Goal: Task Accomplishment & Management: Manage account settings

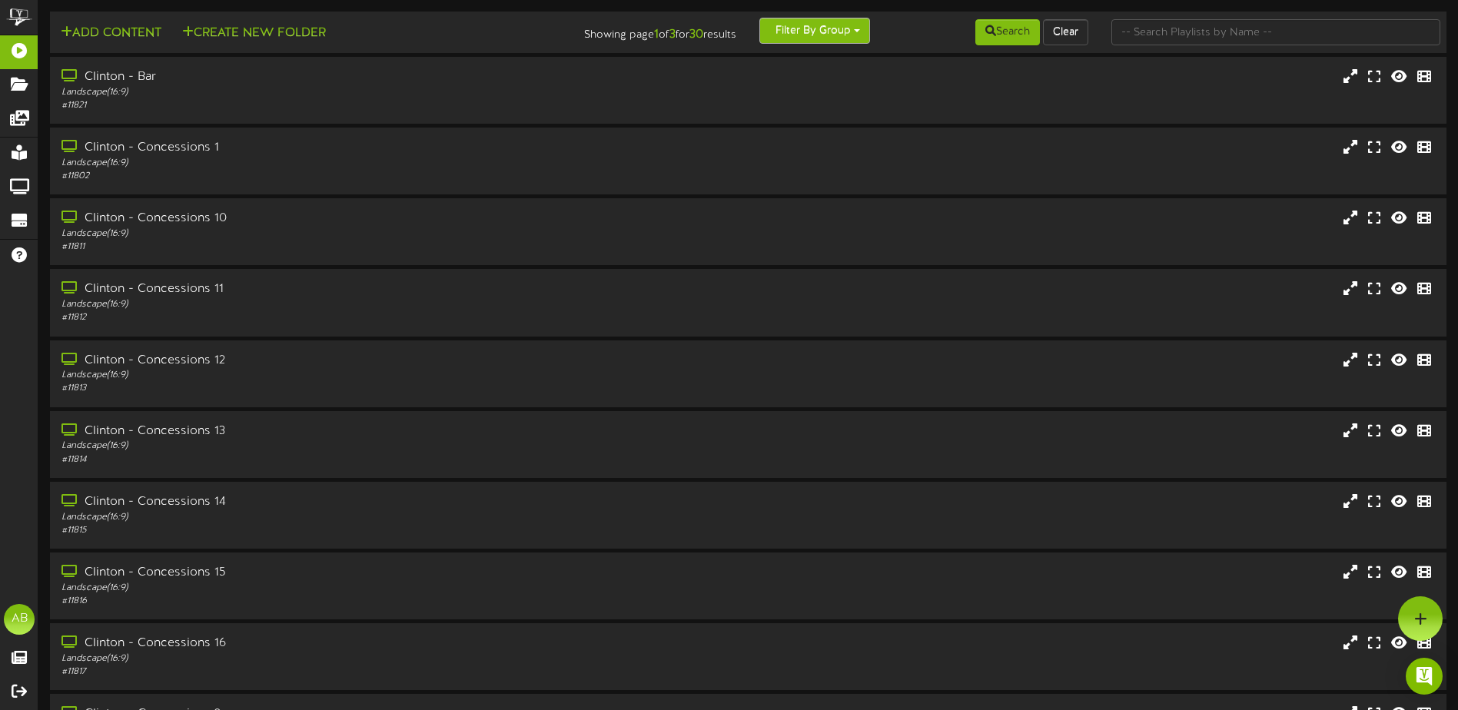
click at [848, 27] on button "Filter By Group" at bounding box center [814, 31] width 111 height 26
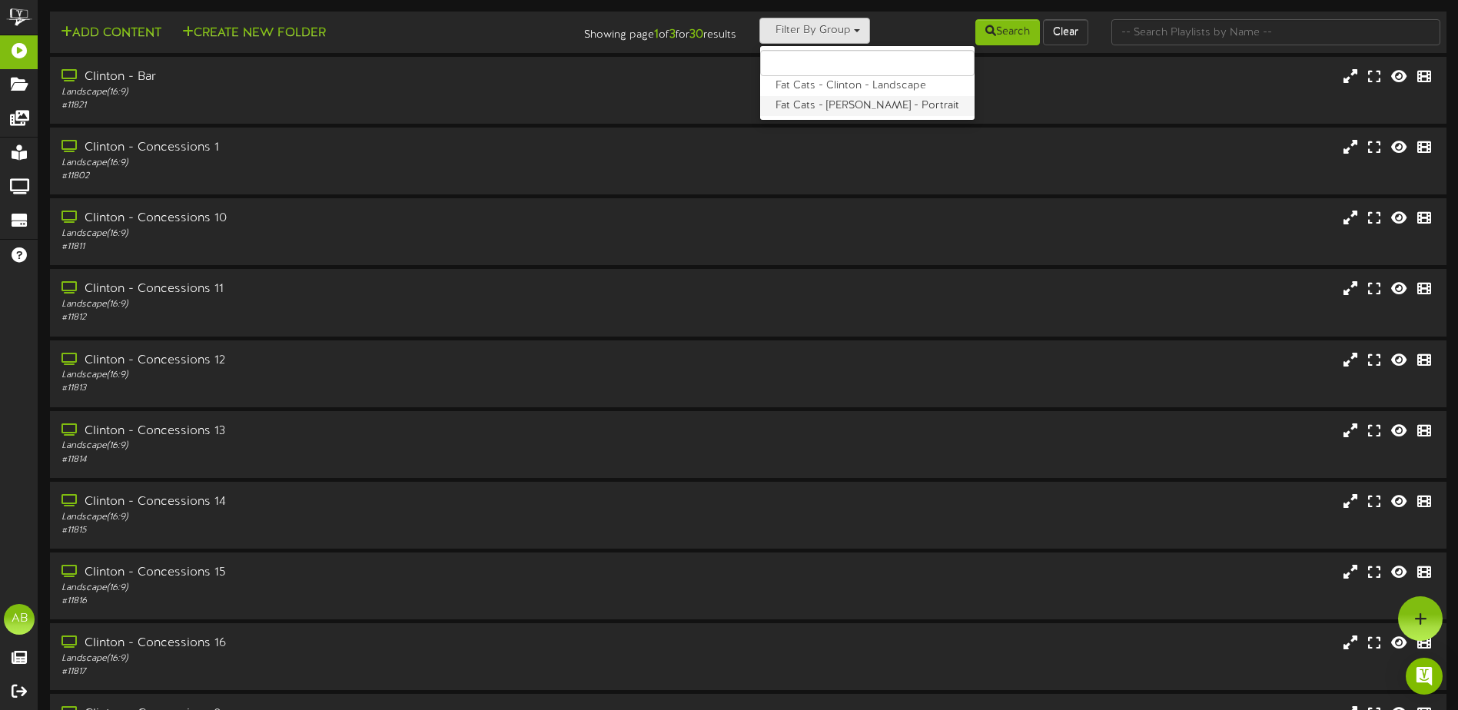
click at [841, 101] on label "Fat Cats - [PERSON_NAME] - Portrait" at bounding box center [867, 106] width 214 height 20
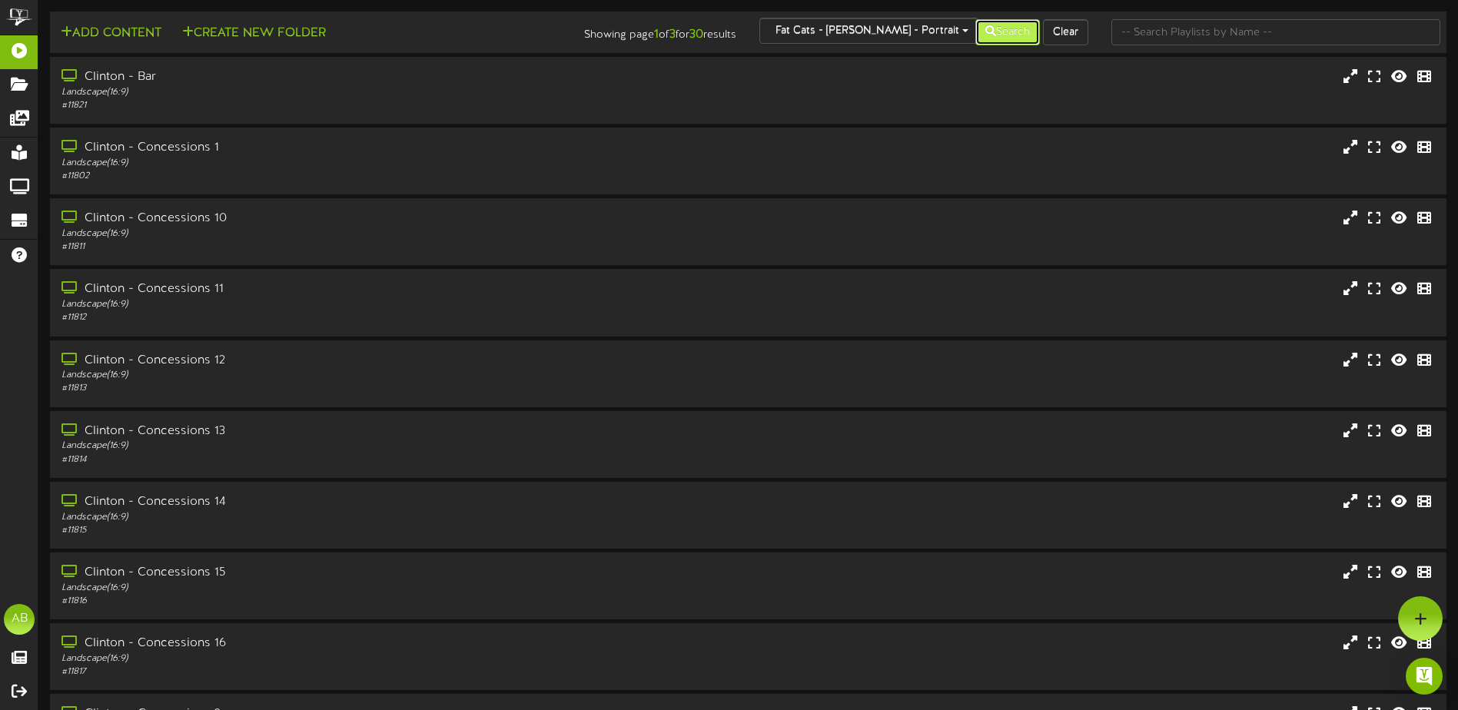
click at [1013, 29] on button "Search" at bounding box center [1007, 32] width 65 height 26
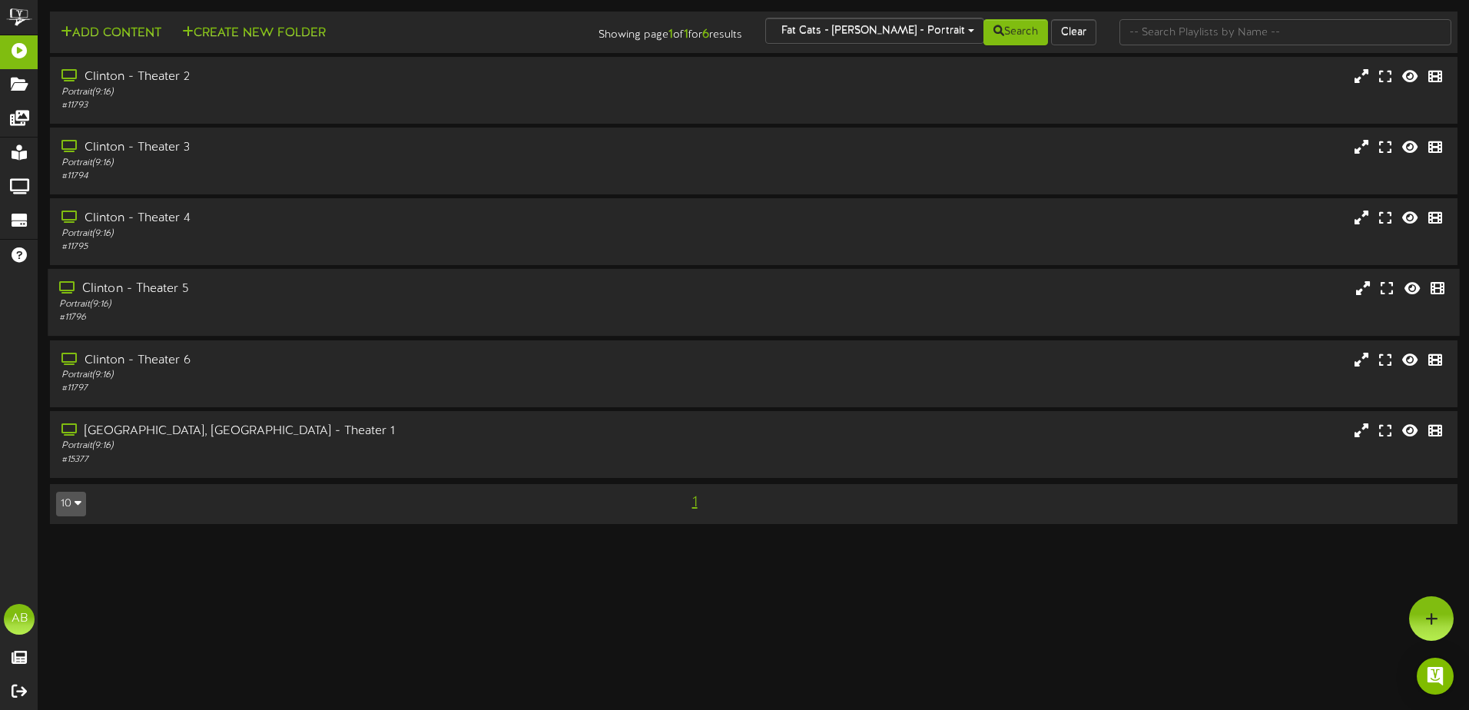
click at [290, 307] on div "Portrait ( 9:16 )" at bounding box center [342, 304] width 566 height 13
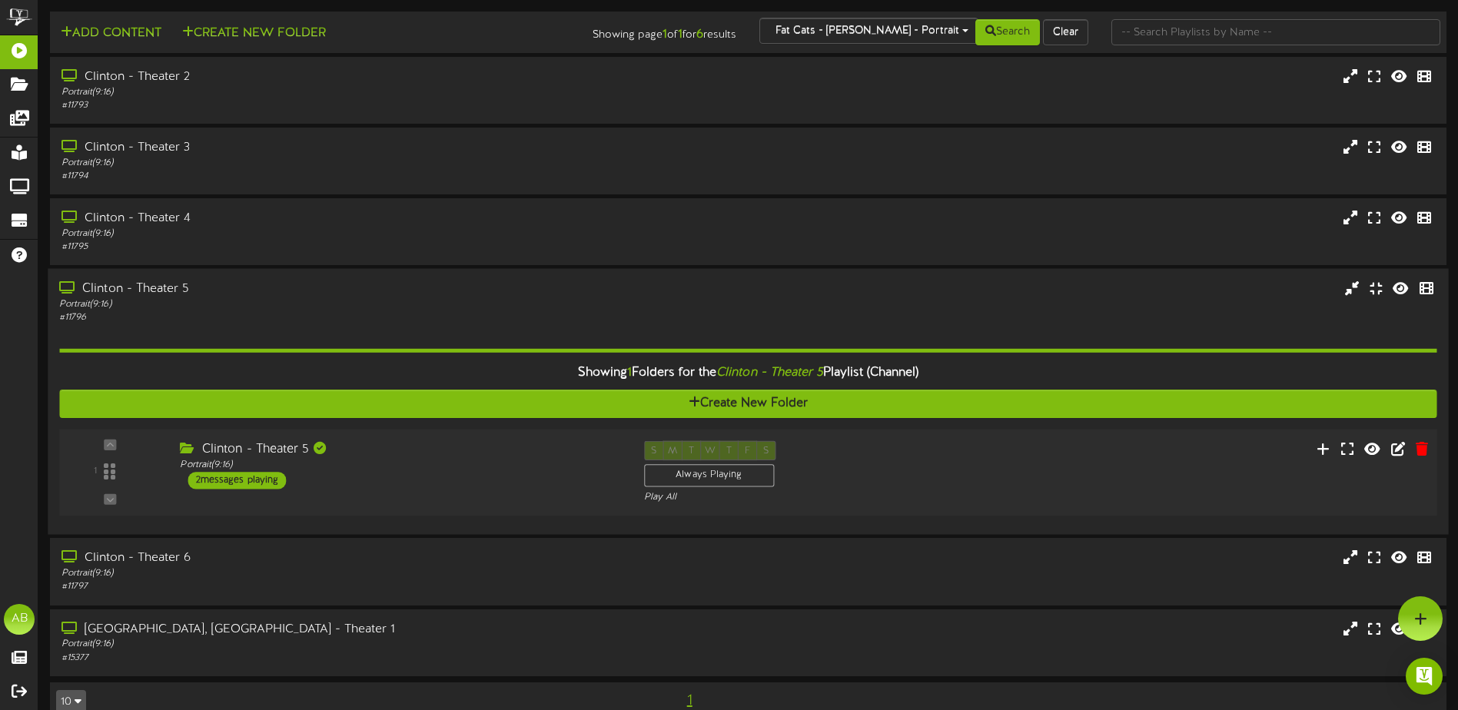
click at [477, 443] on div "Clinton - Theater 5" at bounding box center [400, 450] width 440 height 18
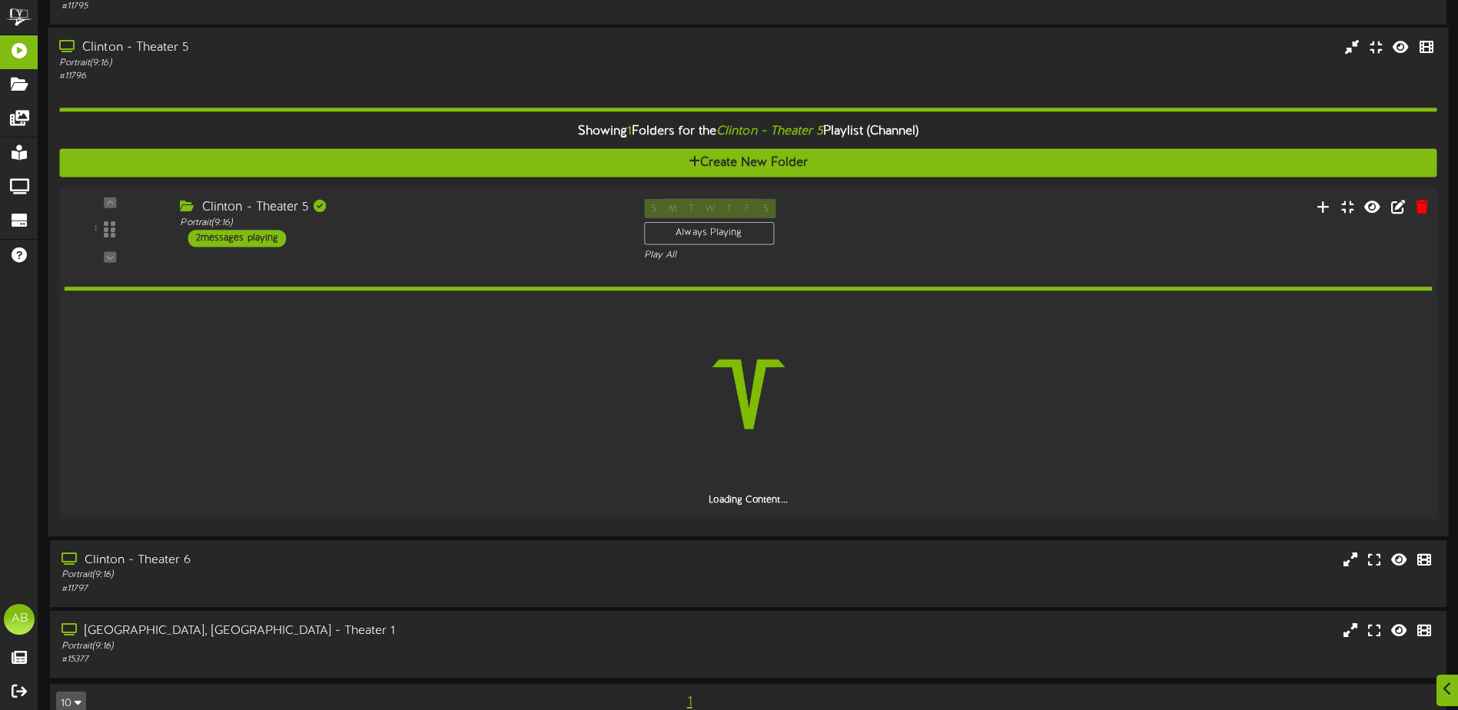
scroll to position [270, 0]
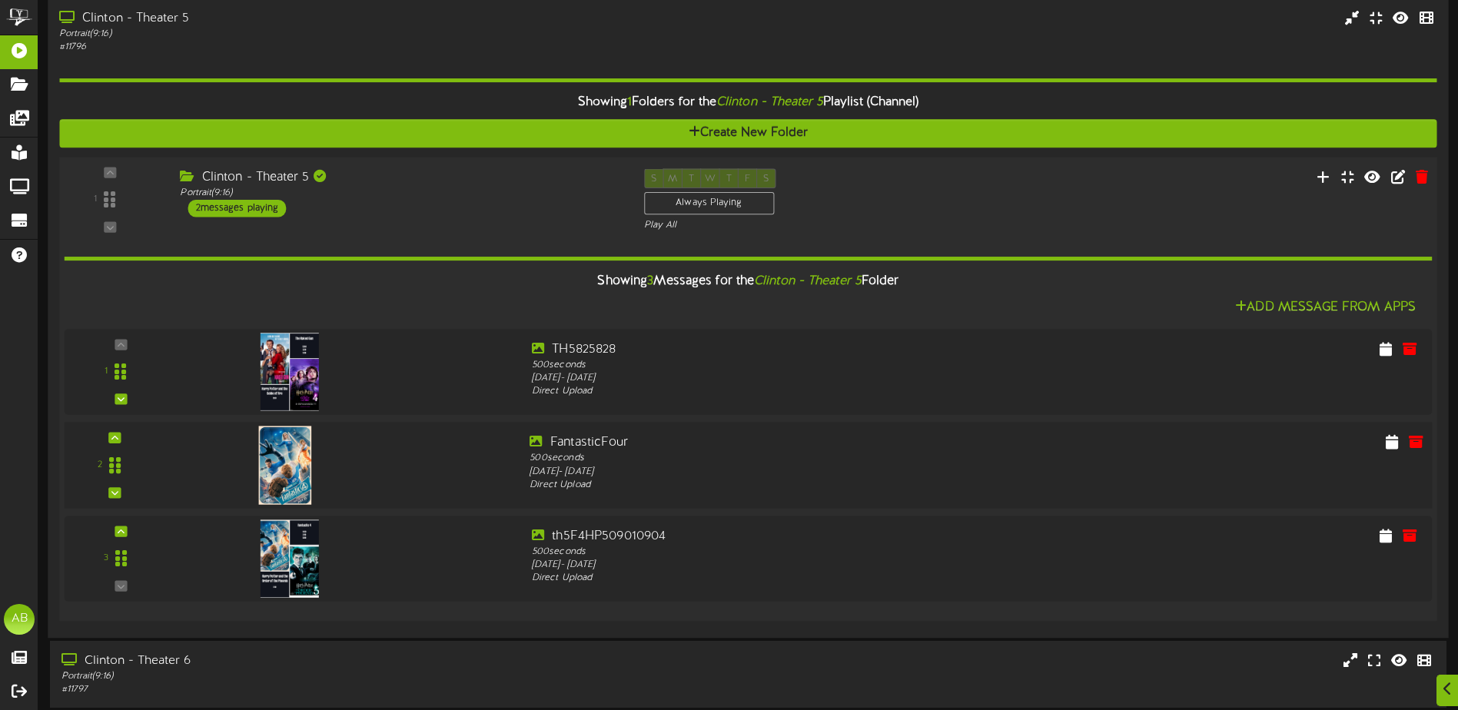
click at [483, 437] on div at bounding box center [344, 461] width 345 height 55
click at [1391, 441] on icon at bounding box center [1391, 441] width 15 height 17
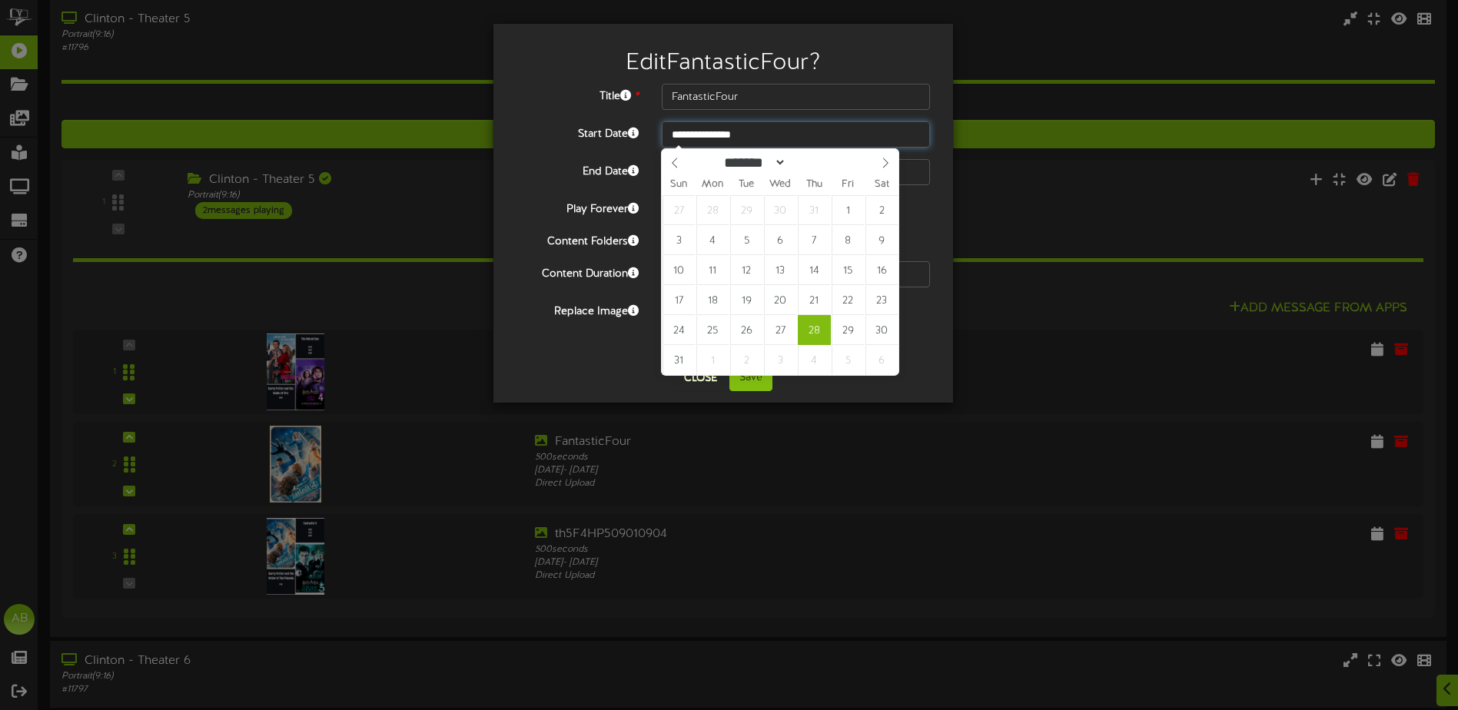
click at [742, 136] on input "**********" at bounding box center [796, 134] width 268 height 26
type input "**********"
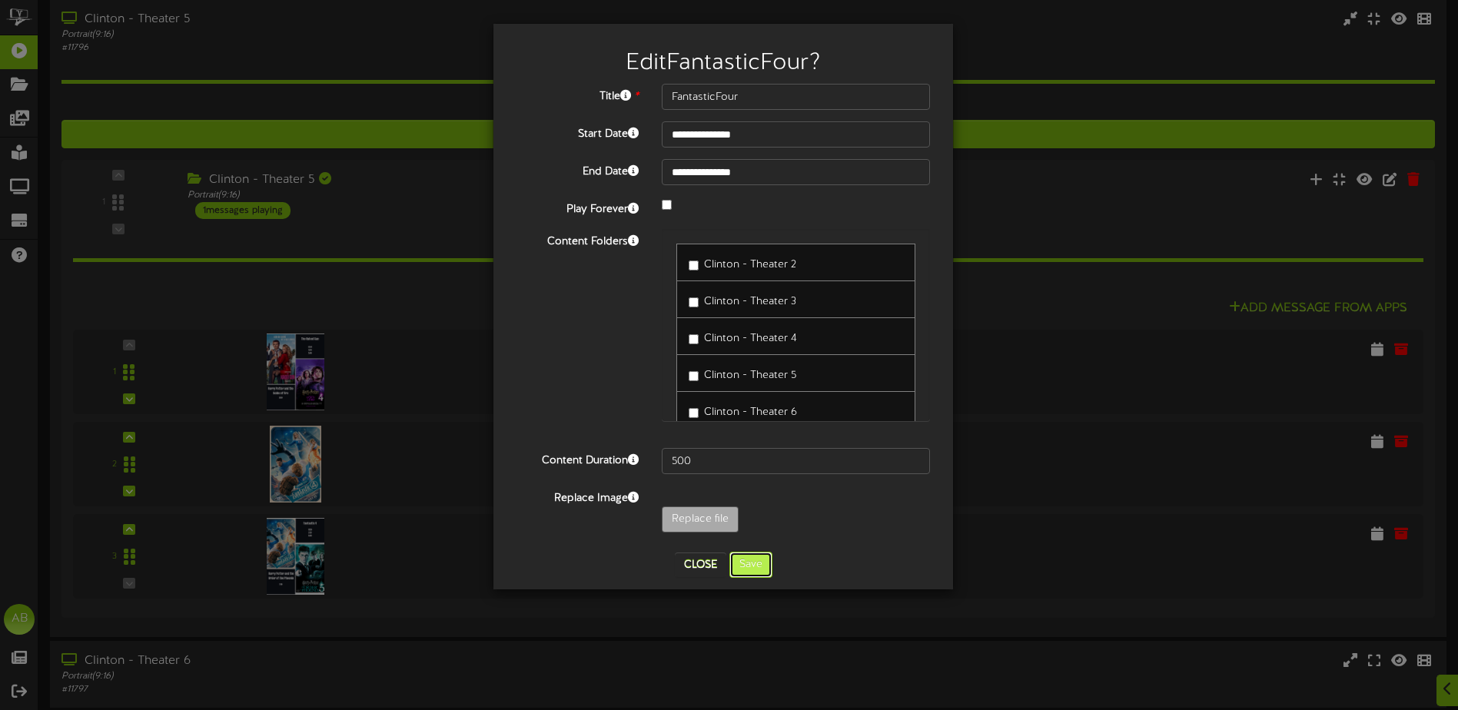
click at [756, 558] on button "Save" at bounding box center [750, 565] width 43 height 26
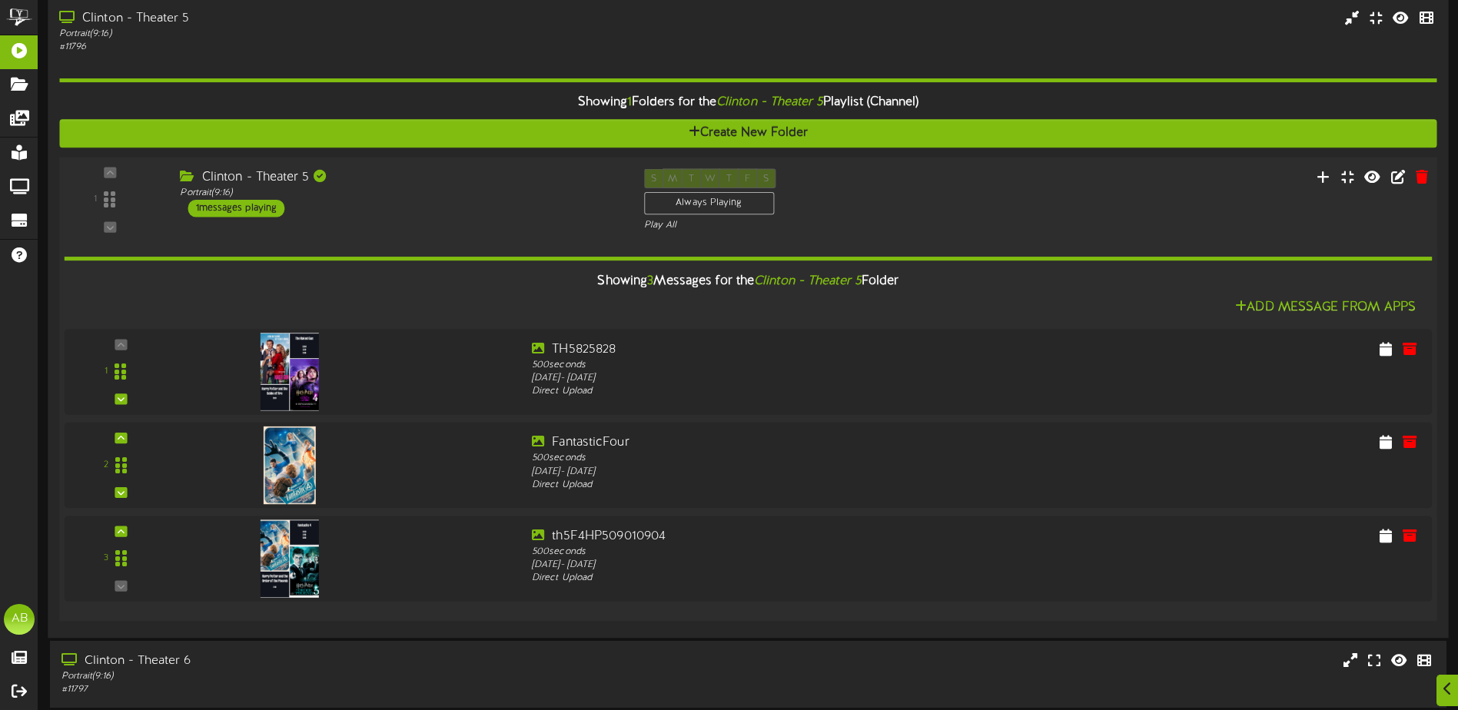
click at [1024, 207] on div "1 ( 9:16" at bounding box center [747, 200] width 1391 height 63
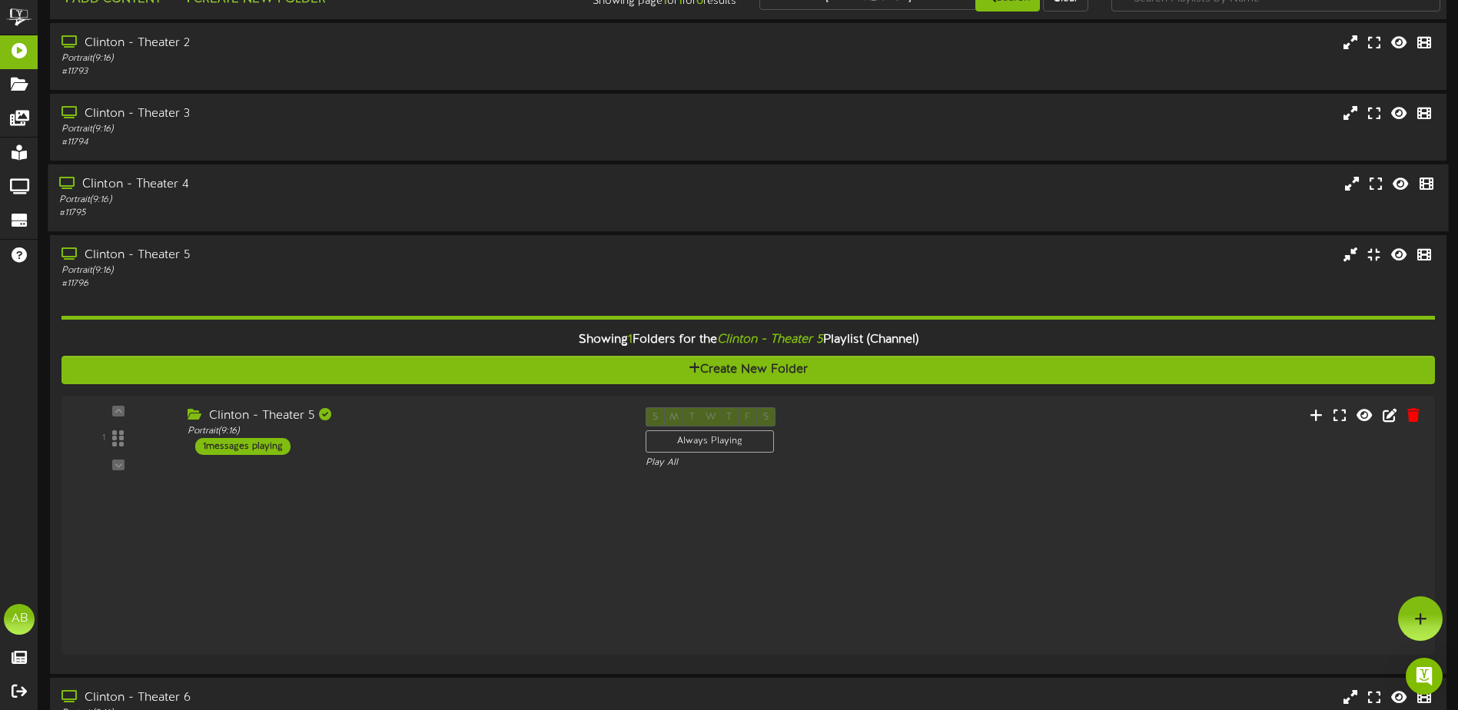
scroll to position [28, 0]
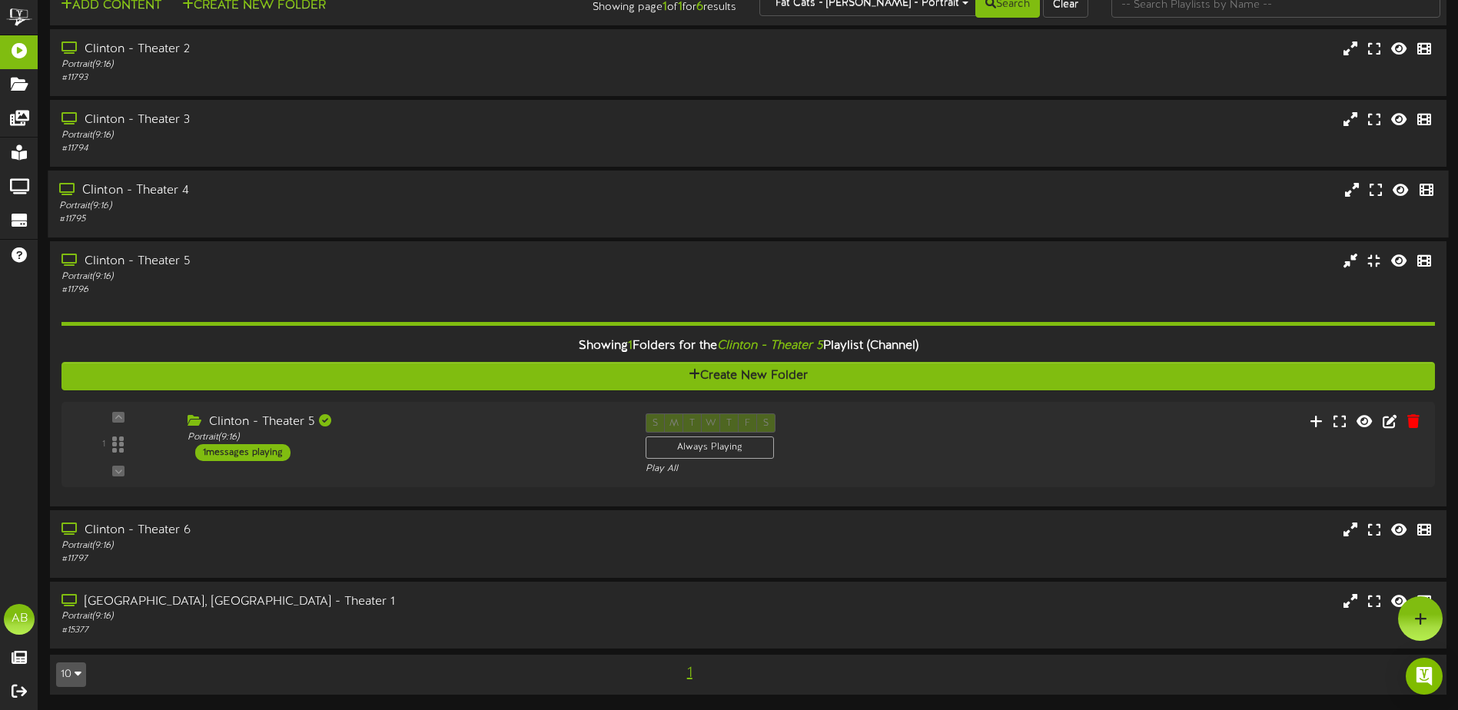
click at [416, 178] on div "Clinton - Theater 4 Portrait ( 9:16 ) # 11795" at bounding box center [748, 204] width 1400 height 67
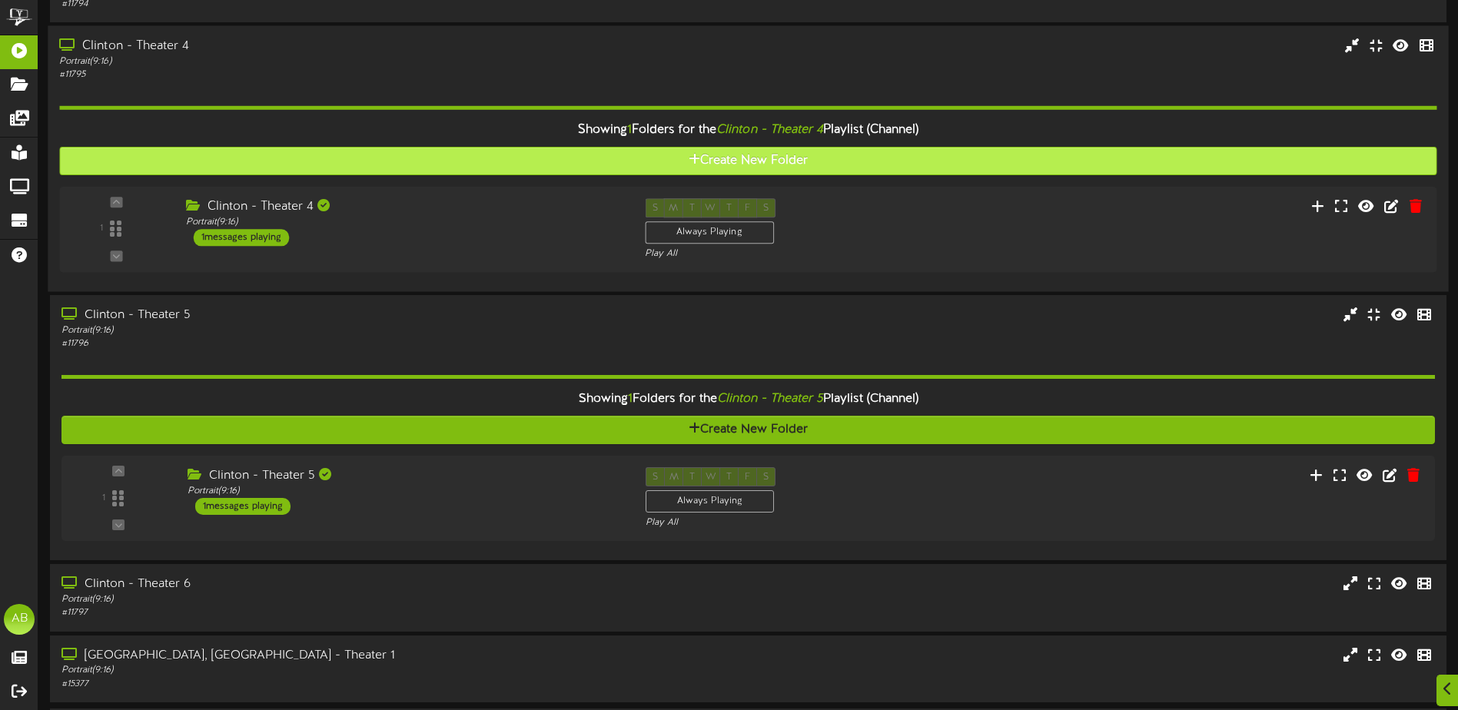
scroll to position [226, 0]
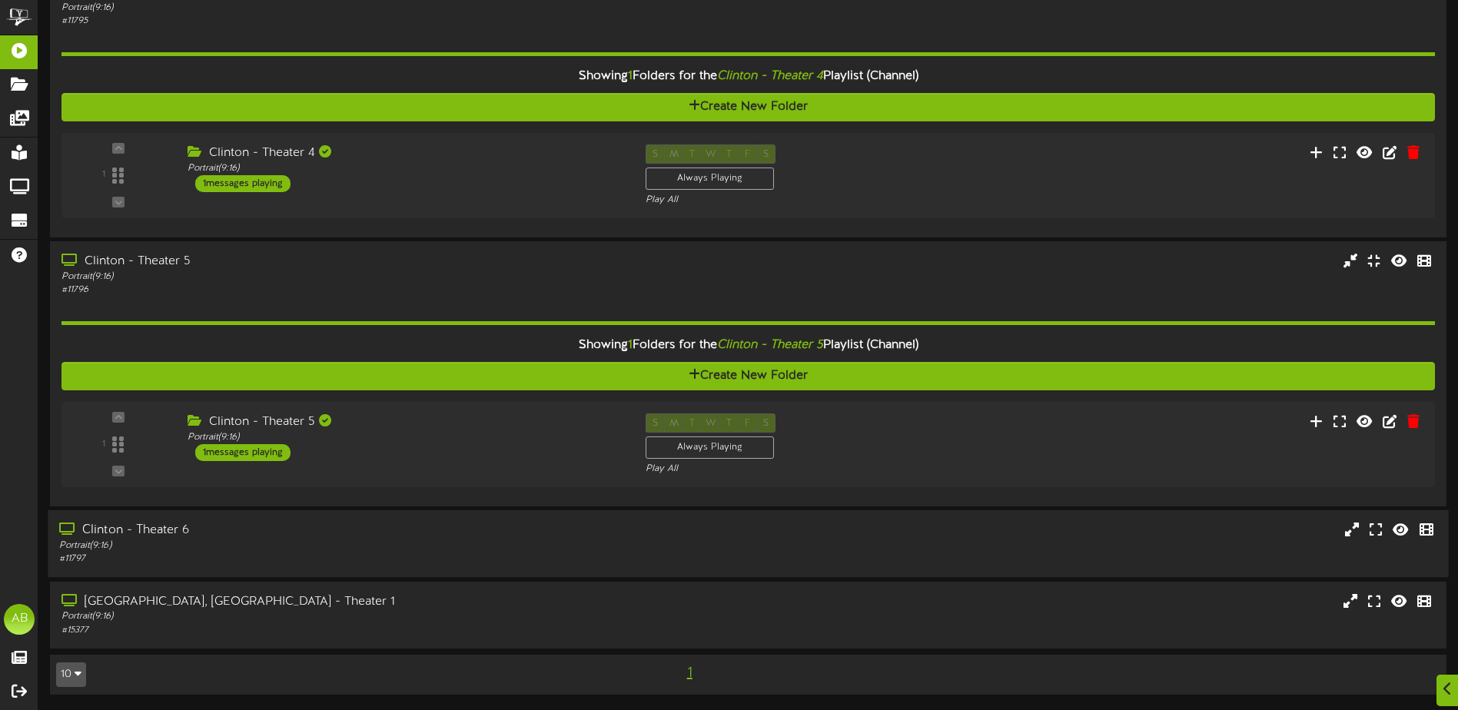
click at [441, 555] on div "# 11797" at bounding box center [339, 559] width 560 height 13
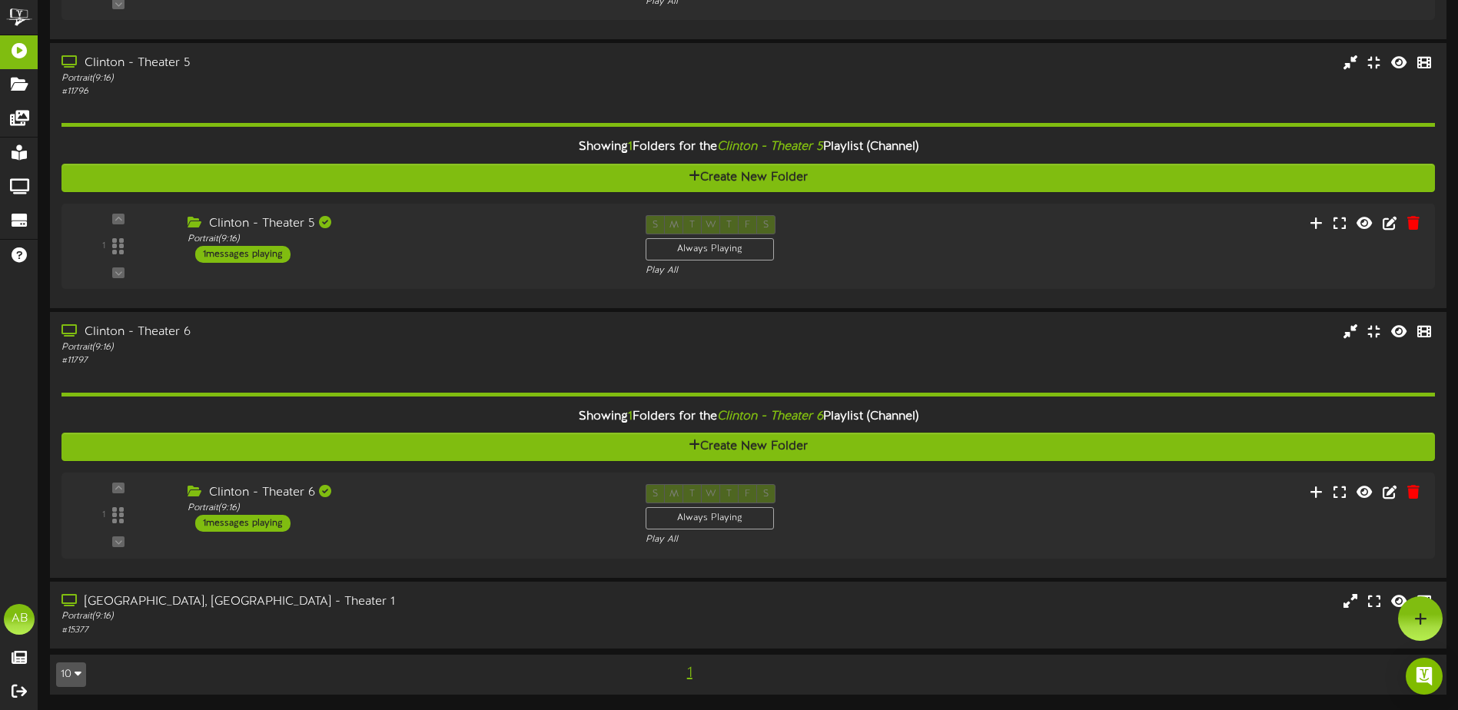
scroll to position [424, 0]
click at [488, 604] on div "Clinton, UT - Theater 1" at bounding box center [339, 602] width 560 height 18
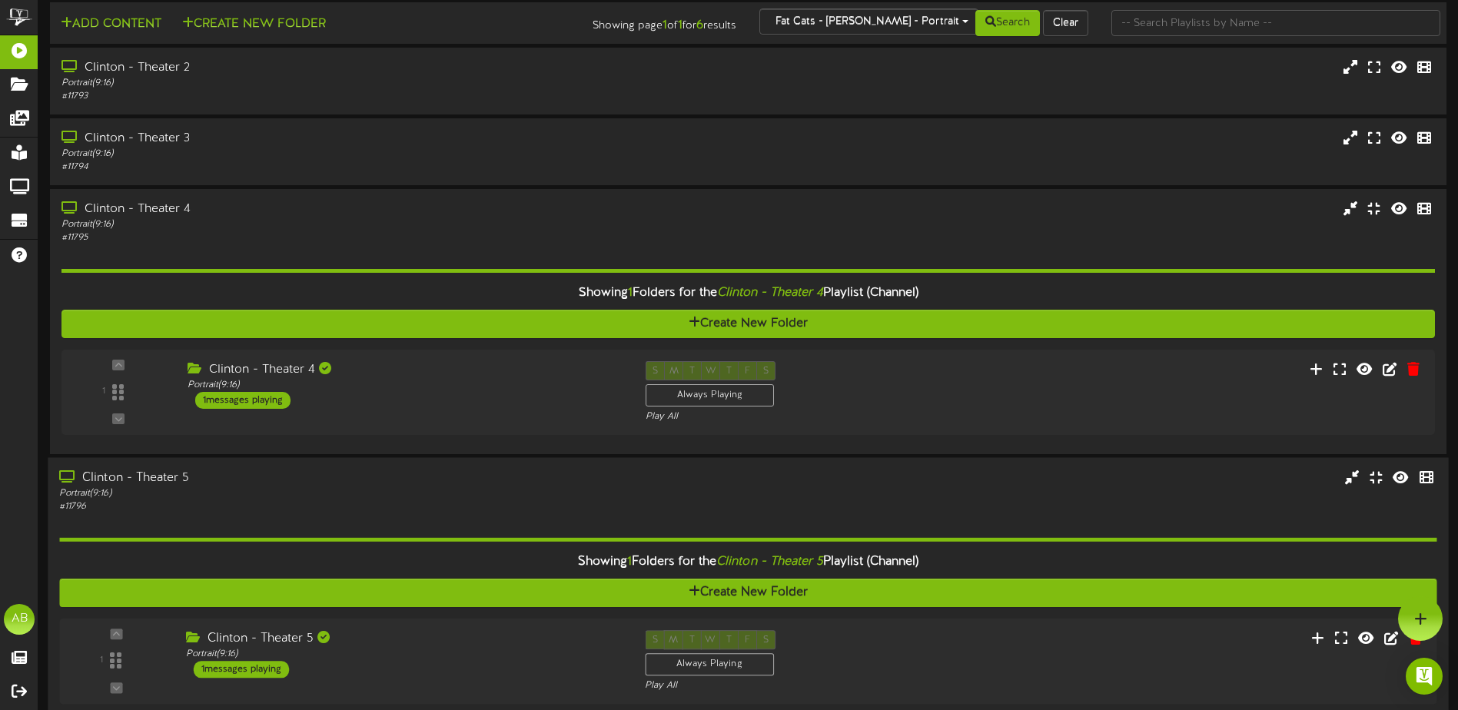
scroll to position [0, 0]
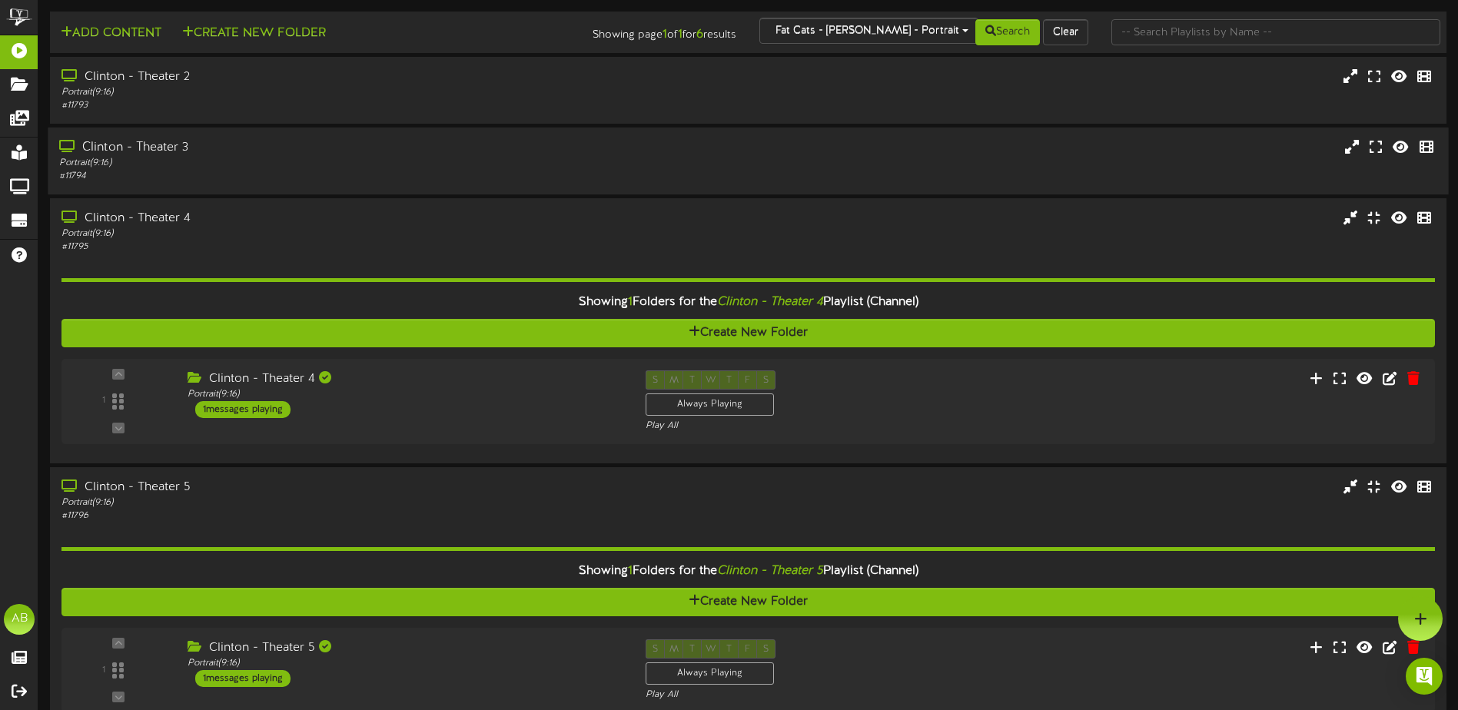
click at [420, 157] on div "Portrait ( 9:16 )" at bounding box center [339, 163] width 560 height 13
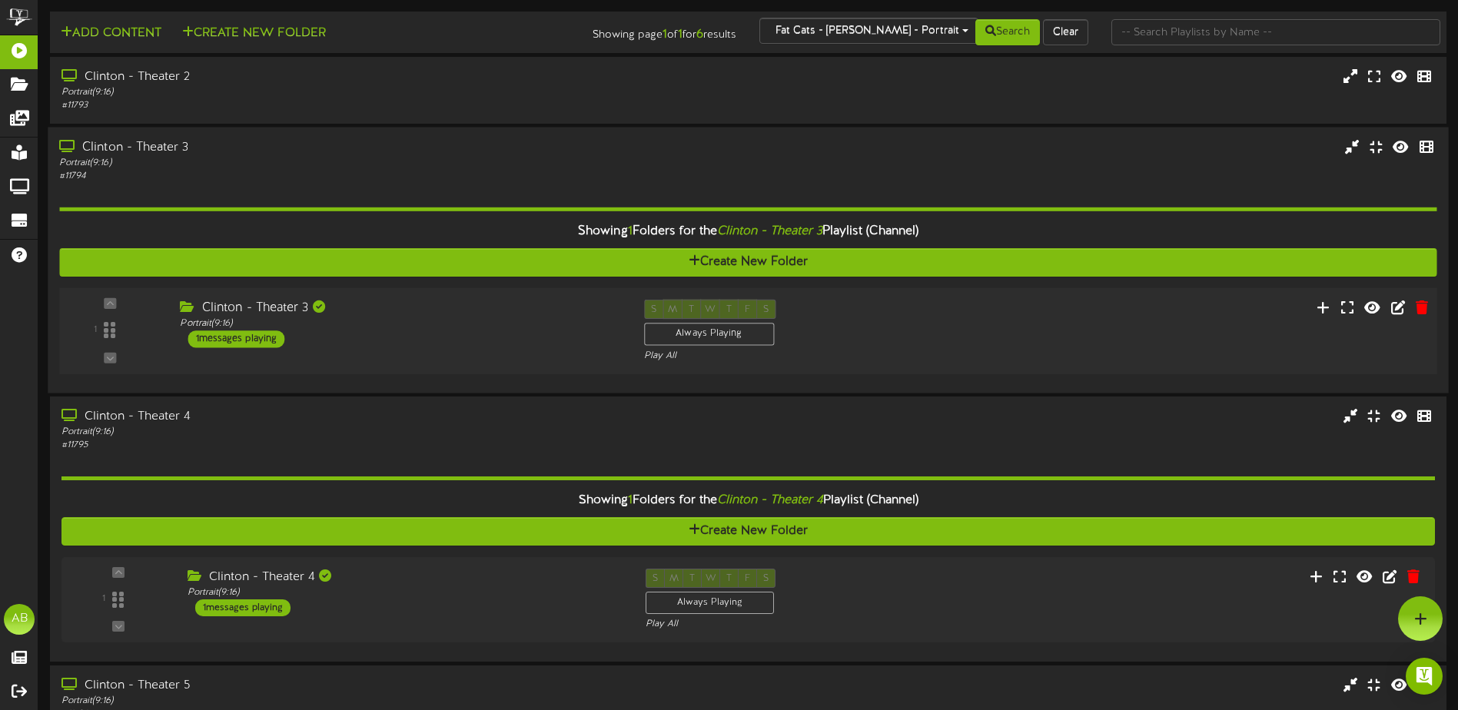
click at [480, 339] on div "Clinton - Theater 3 Portrait ( 9:16 ) 1 messages playing" at bounding box center [399, 324] width 463 height 48
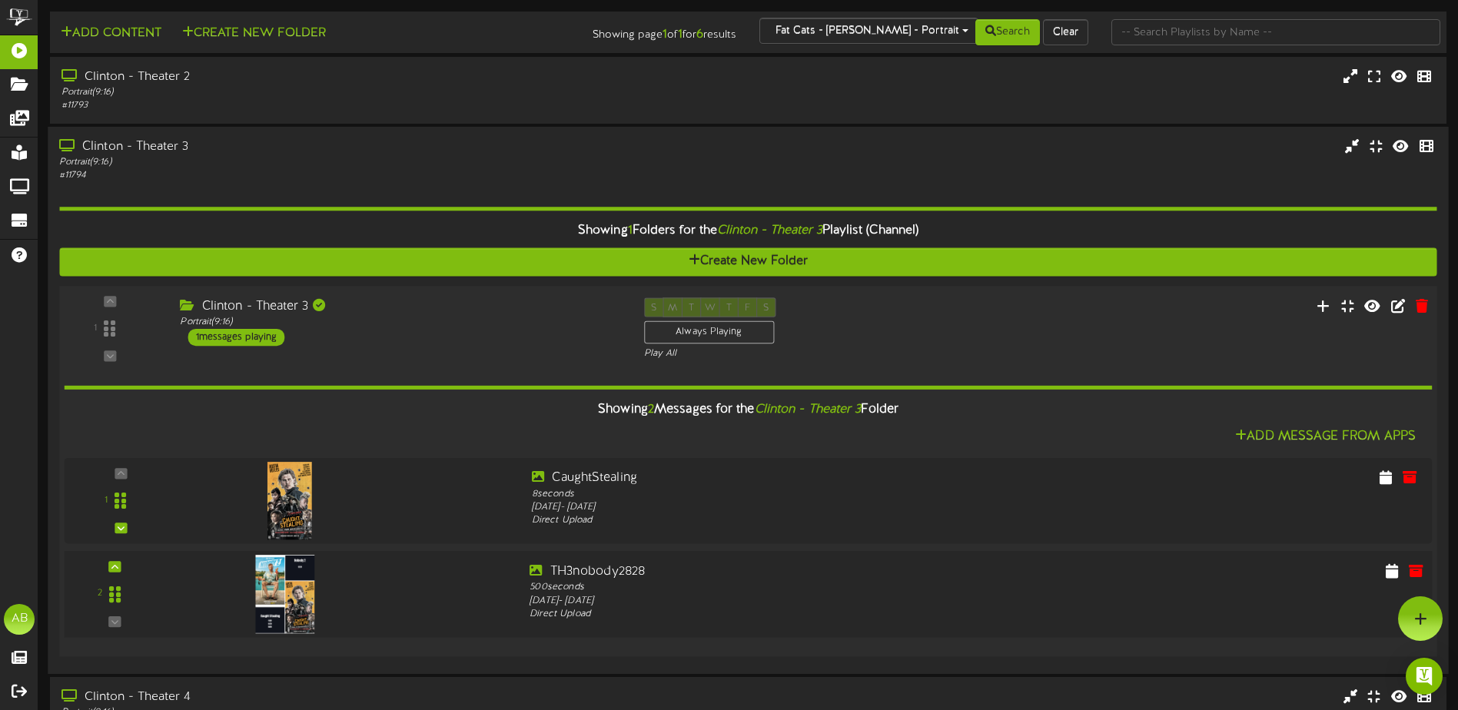
click at [310, 579] on img at bounding box center [284, 594] width 59 height 78
click at [1071, 501] on div "Friday, 8/29/2025 - Wednesday, 9/3/2025" at bounding box center [806, 508] width 552 height 14
click at [1389, 474] on icon at bounding box center [1391, 476] width 15 height 17
select select "*"
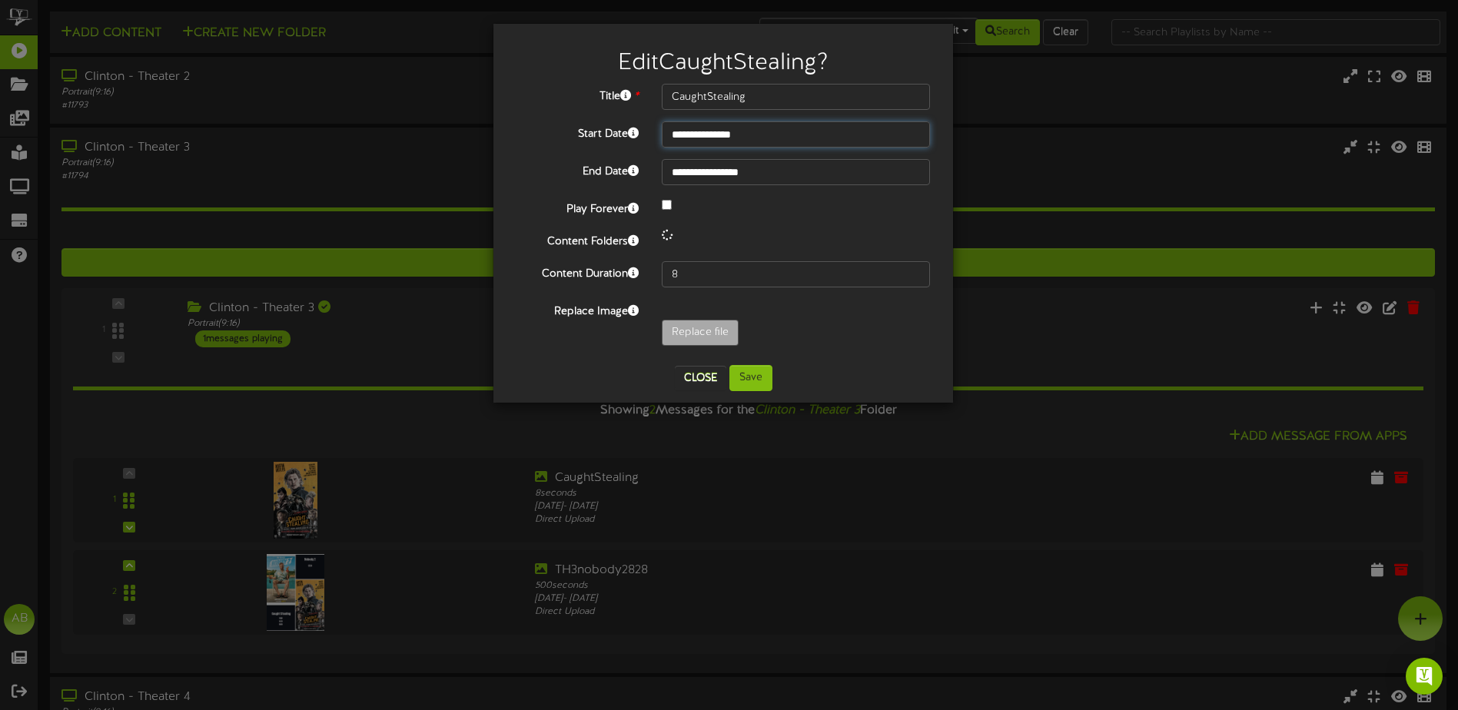
click at [735, 134] on input "**********" at bounding box center [796, 134] width 268 height 26
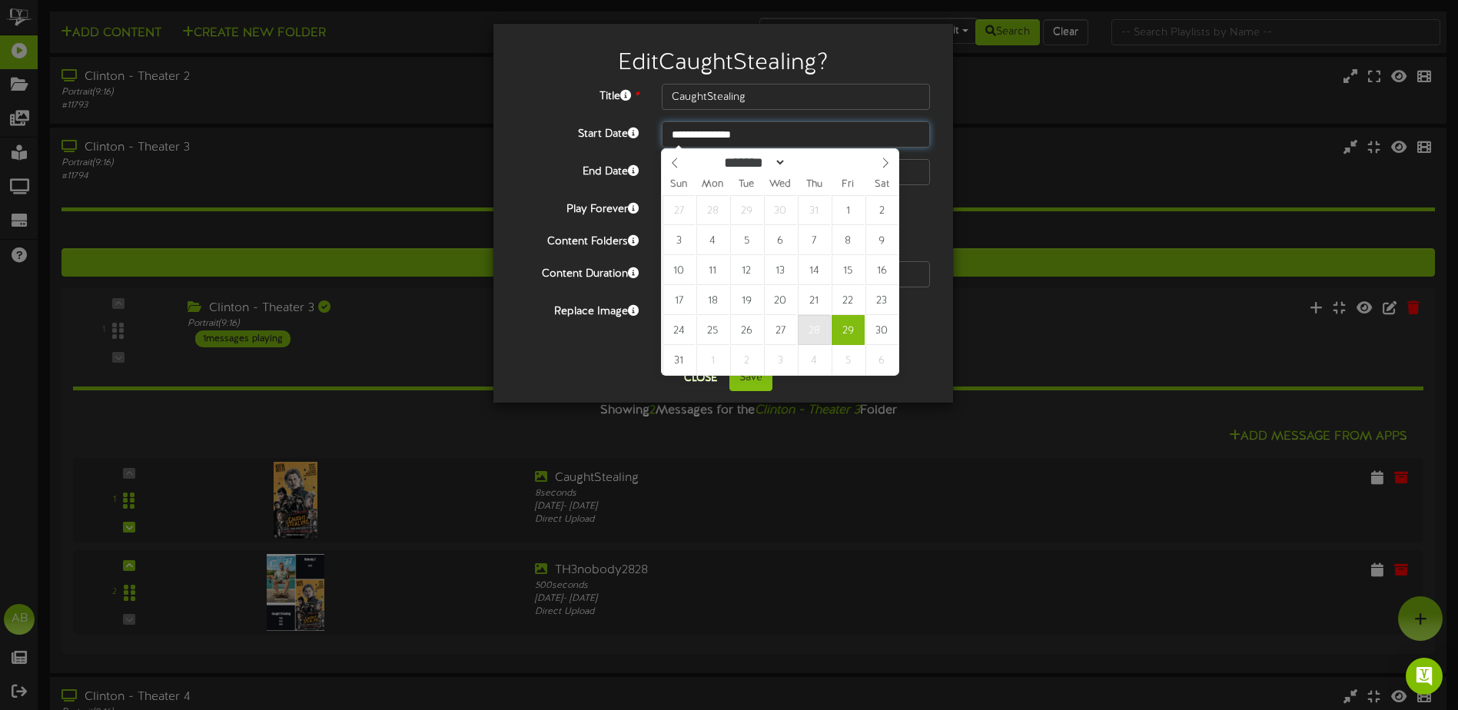
type input "**********"
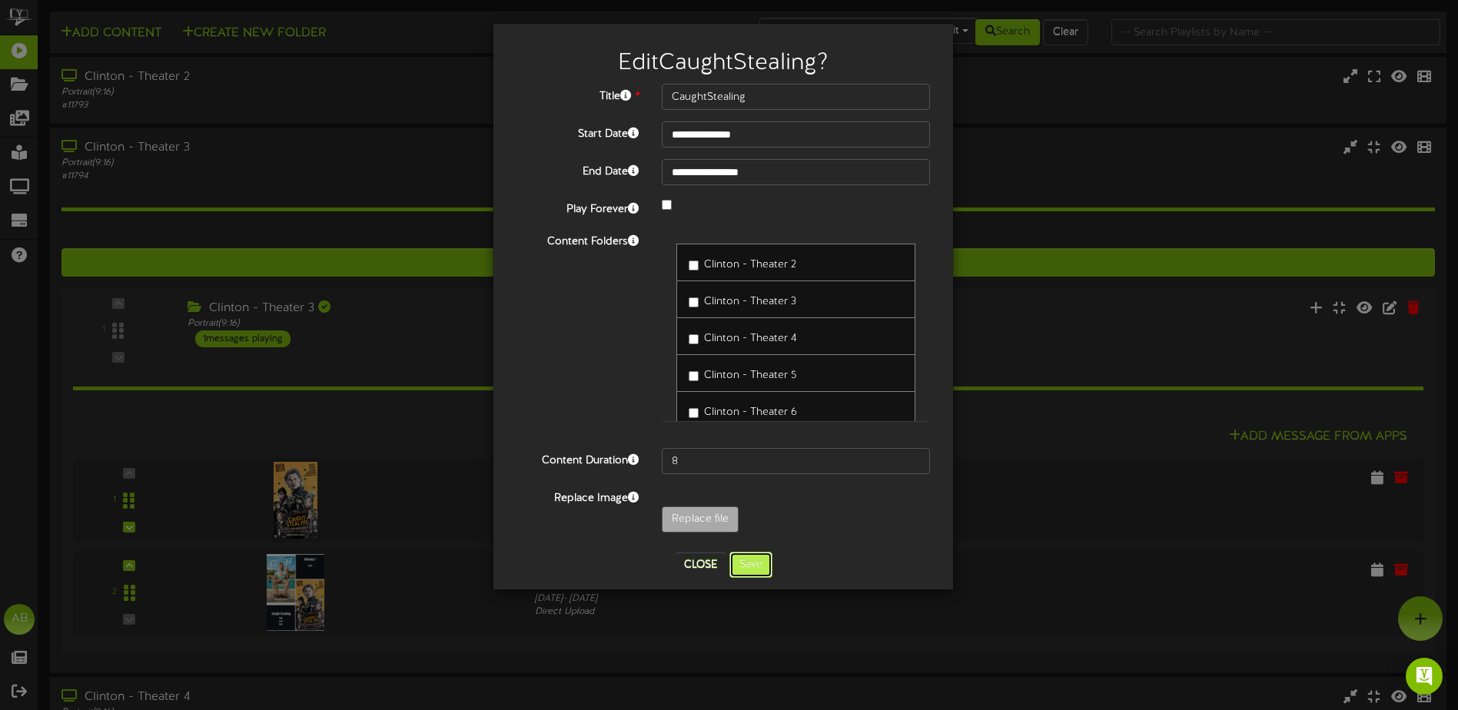
click at [751, 566] on button "Save" at bounding box center [750, 565] width 43 height 26
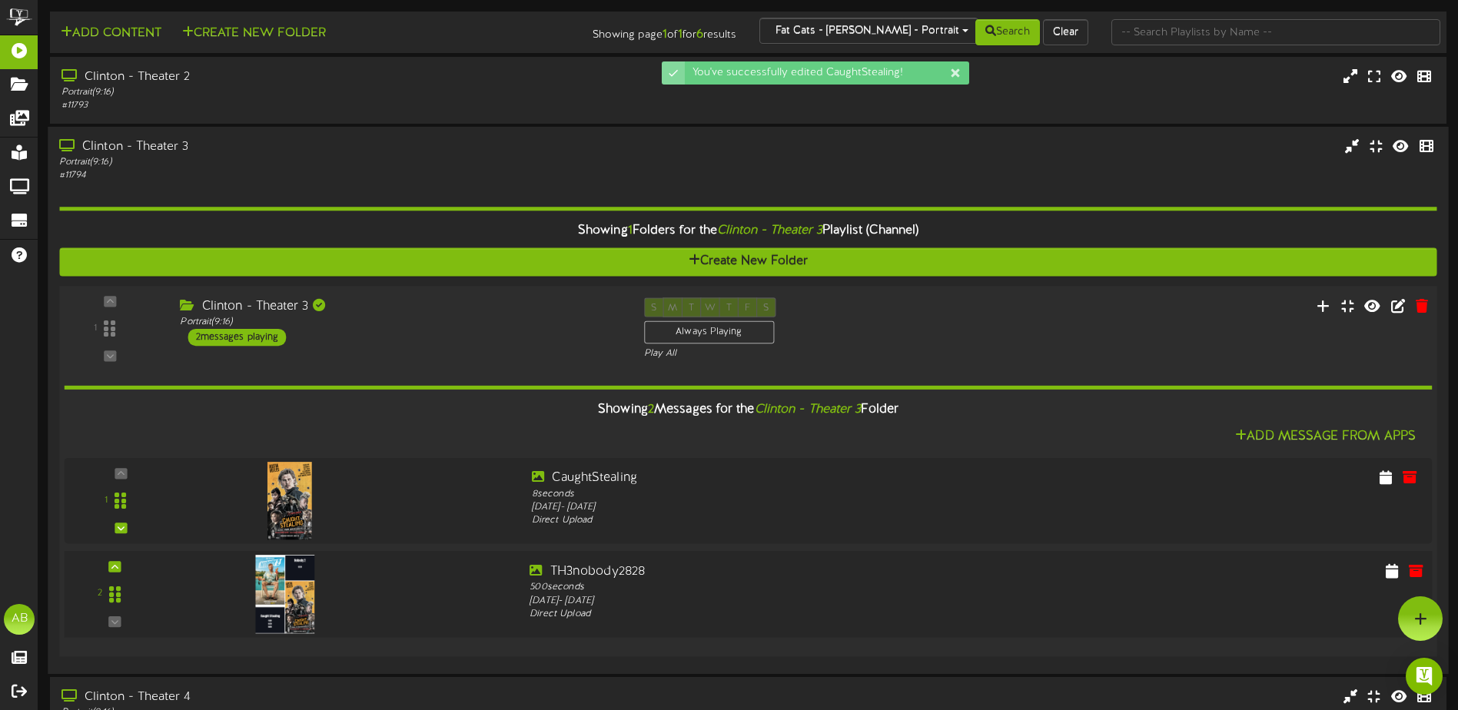
click at [1304, 606] on div "2" at bounding box center [749, 594] width 1382 height 63
click at [1415, 570] on icon at bounding box center [1416, 570] width 17 height 17
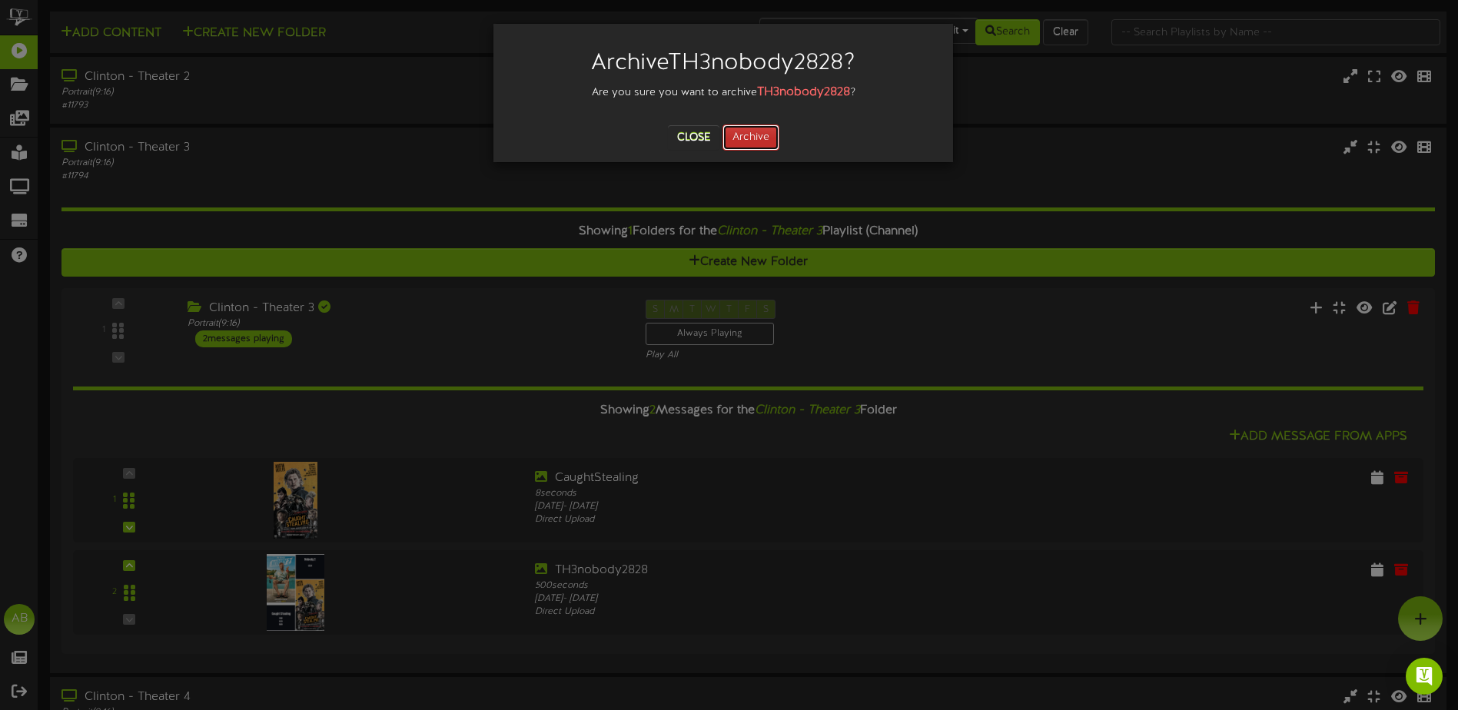
click at [756, 134] on button "Archive" at bounding box center [750, 137] width 57 height 26
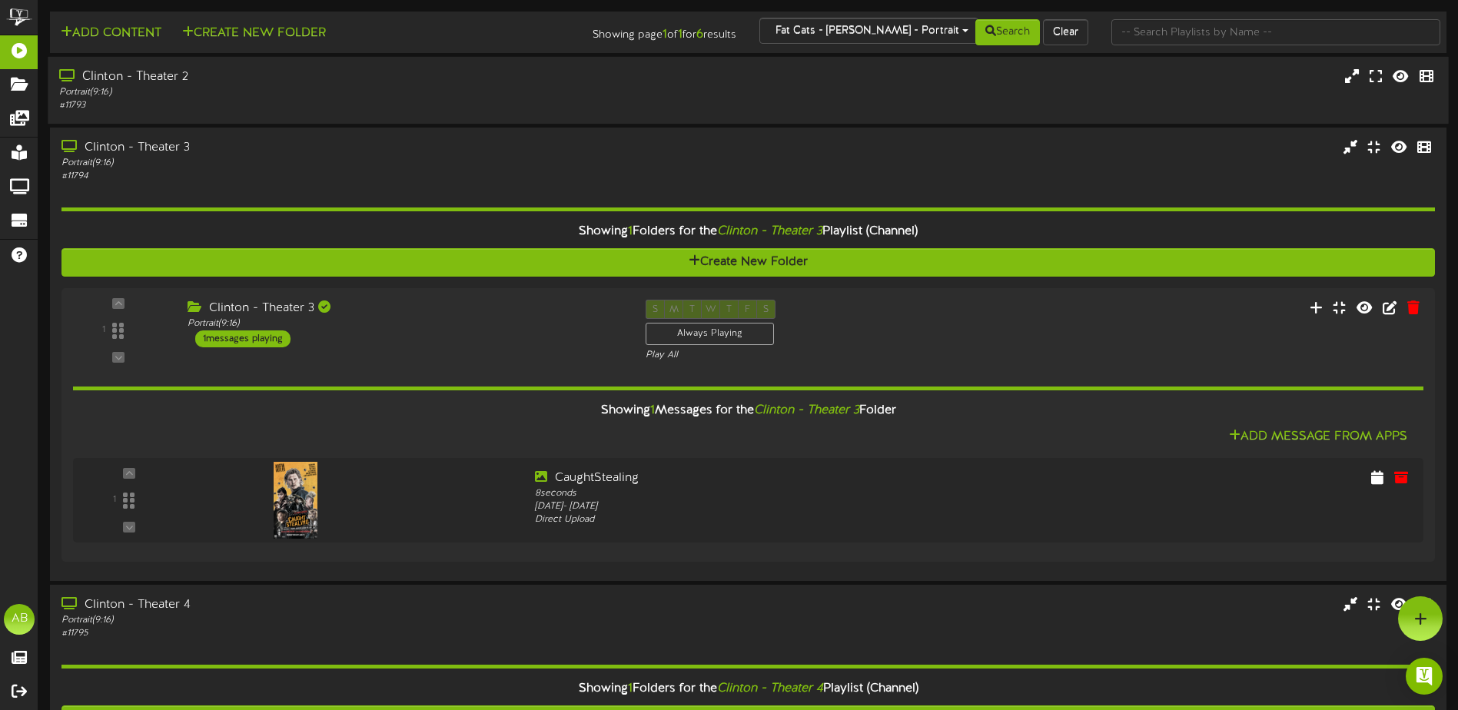
click at [370, 80] on div "Clinton - Theater 2" at bounding box center [339, 77] width 560 height 18
